Goal: Task Accomplishment & Management: Use online tool/utility

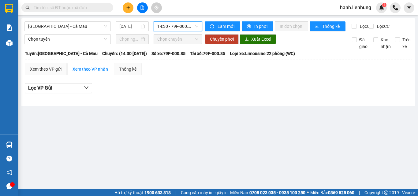
click at [354, 7] on span "hanh.lienhung" at bounding box center [355, 8] width 41 height 8
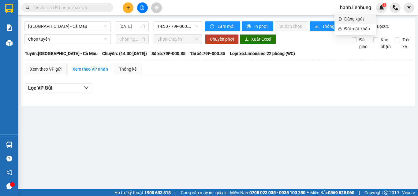
click at [344, 20] on span "Đăng xuất" at bounding box center [358, 19] width 28 height 7
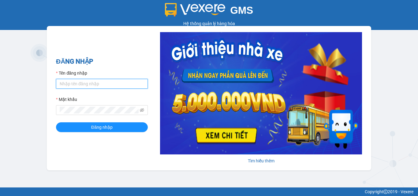
click at [87, 79] on input "Tên đăng nhập" at bounding box center [102, 84] width 92 height 10
type input "lamnt.lienhung"
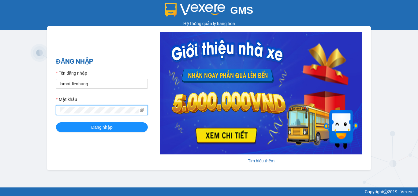
click at [56, 122] on button "Đăng nhập" at bounding box center [102, 127] width 92 height 10
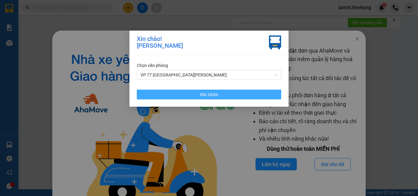
click at [222, 93] on button "Xác nhận" at bounding box center [209, 95] width 144 height 10
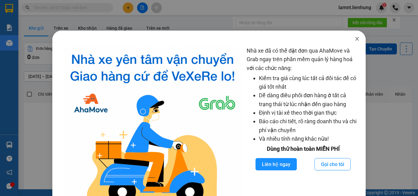
click at [355, 40] on icon "close" at bounding box center [356, 38] width 5 height 5
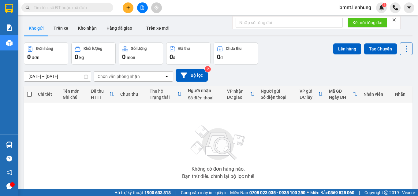
click at [393, 20] on icon "close" at bounding box center [394, 20] width 4 height 4
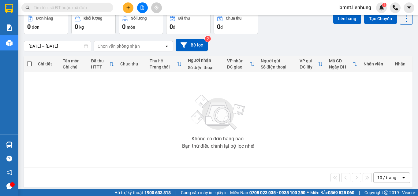
scroll to position [34, 0]
